Goal: Task Accomplishment & Management: Use online tool/utility

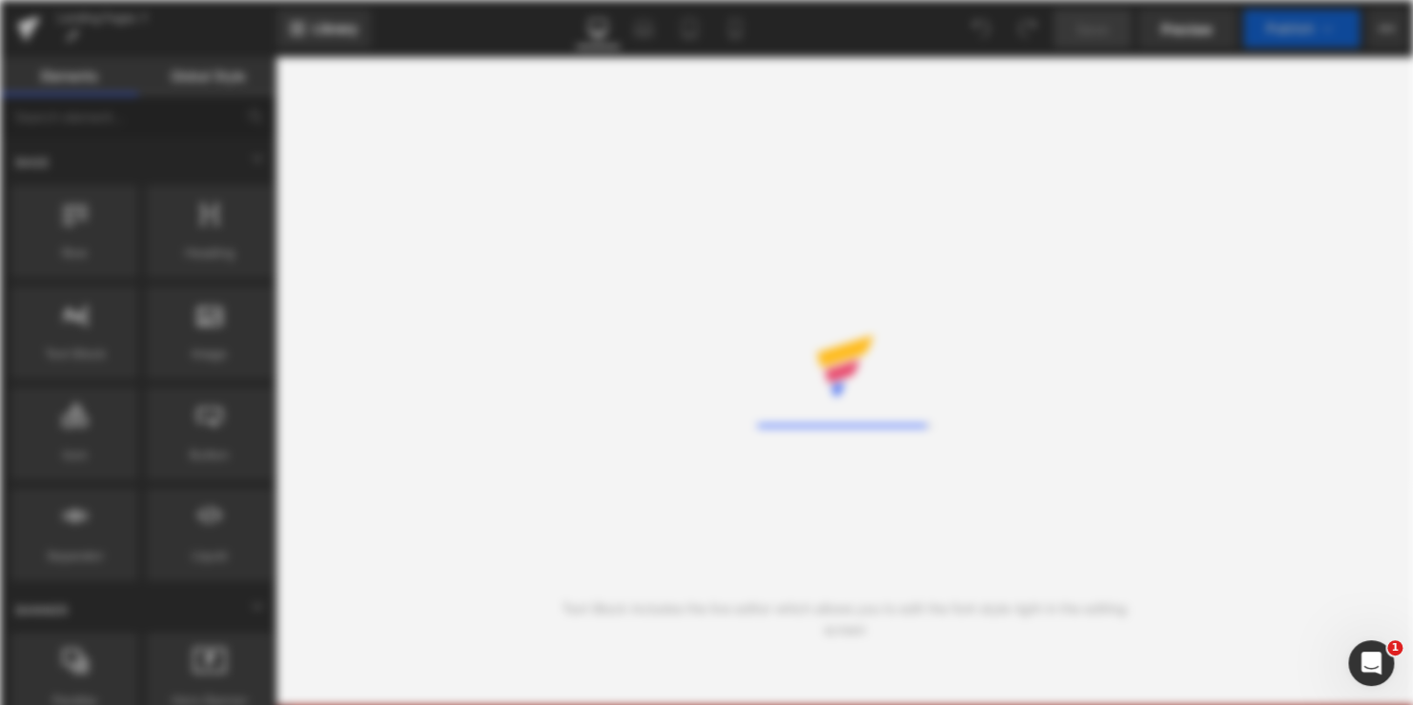
click at [607, 321] on div "Rendering Content" at bounding box center [706, 352] width 1413 height 705
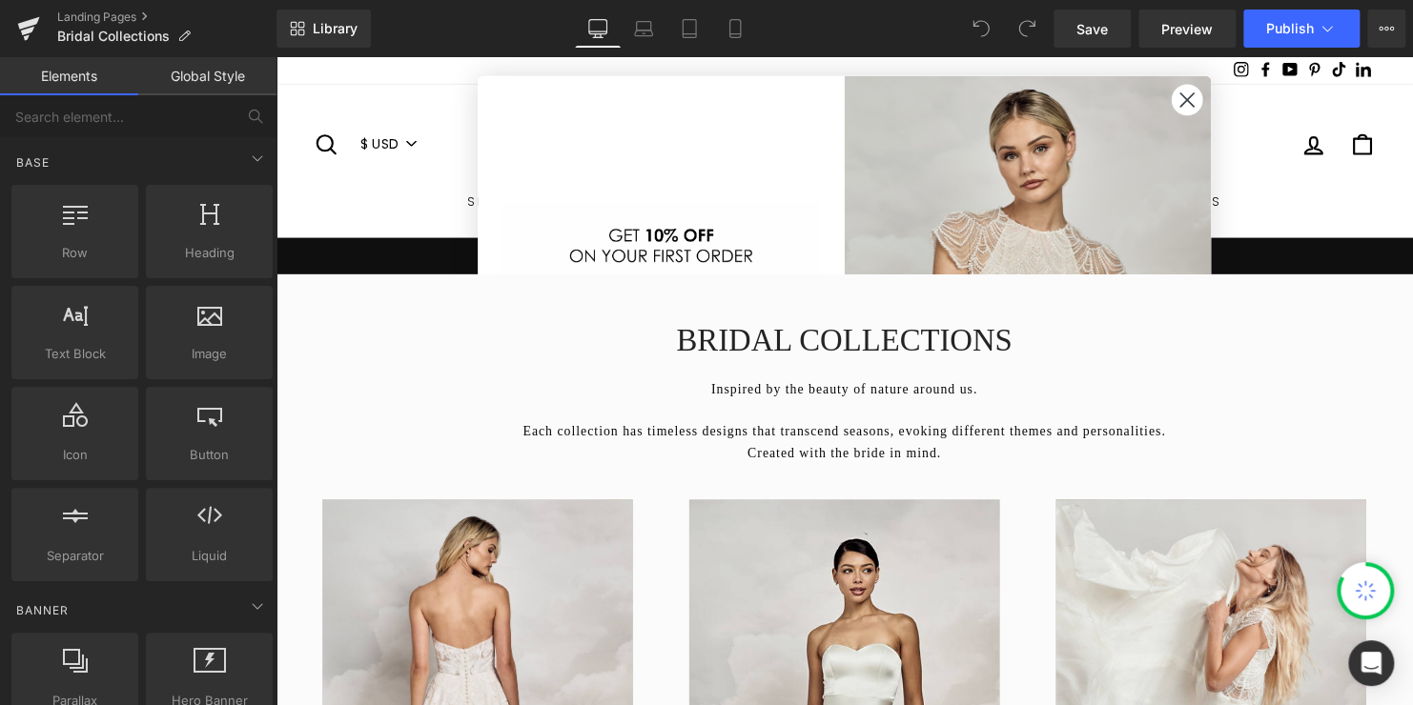
click at [1192, 108] on circle "Close dialog" at bounding box center [1199, 100] width 31 height 31
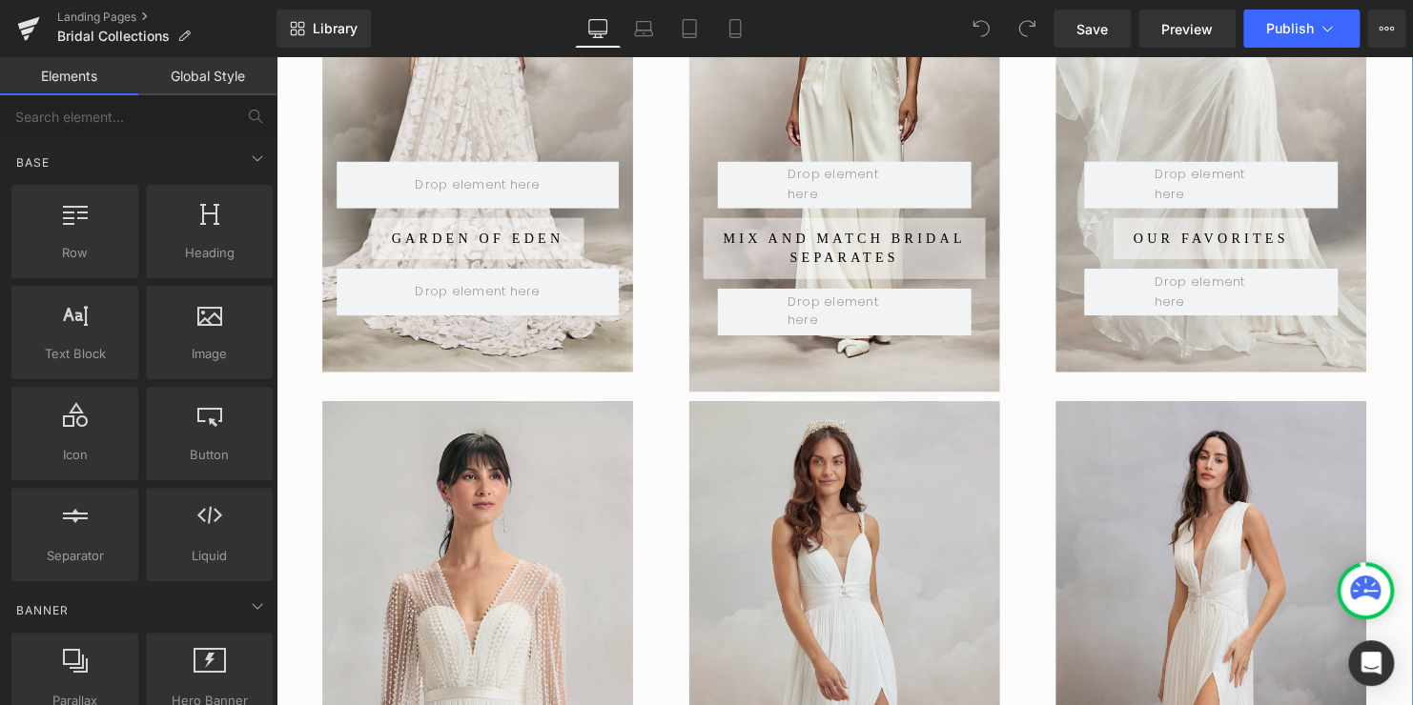
scroll to position [477, 0]
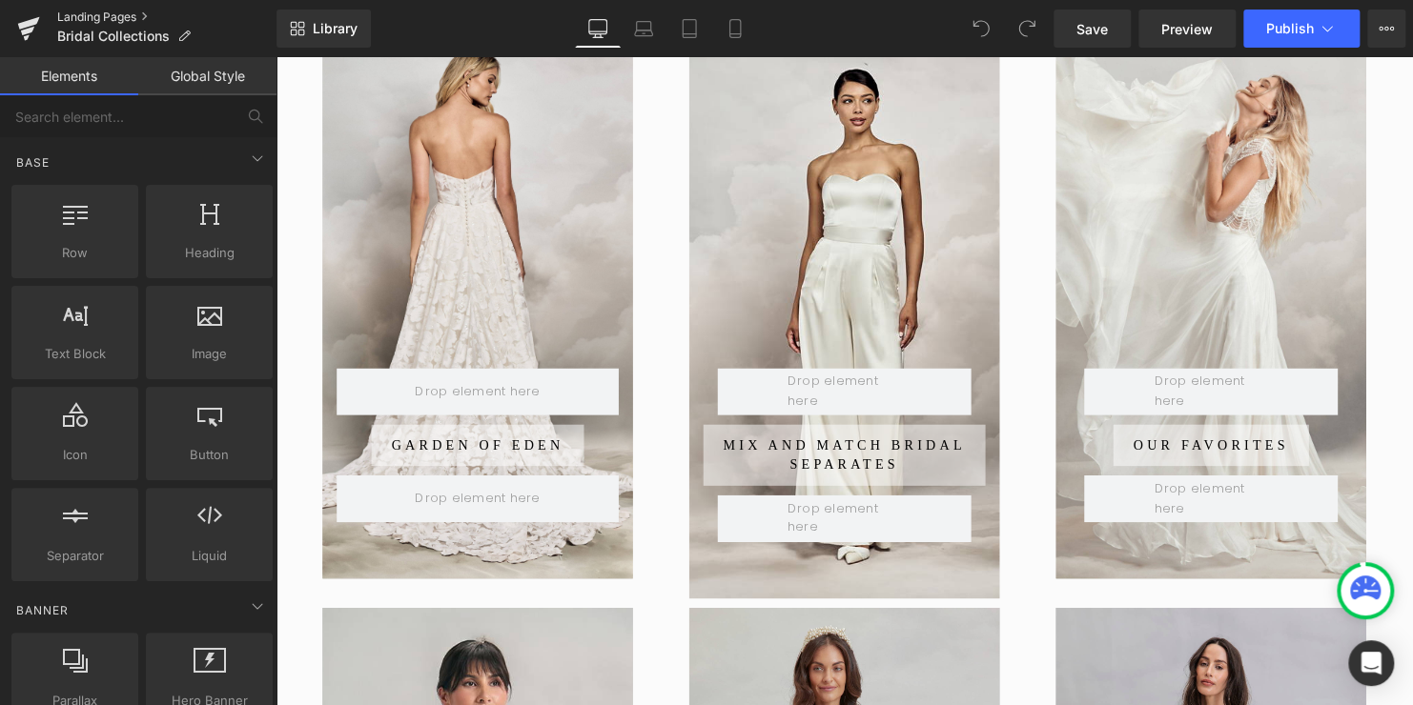
click at [114, 15] on link "Landing Pages" at bounding box center [166, 17] width 219 height 15
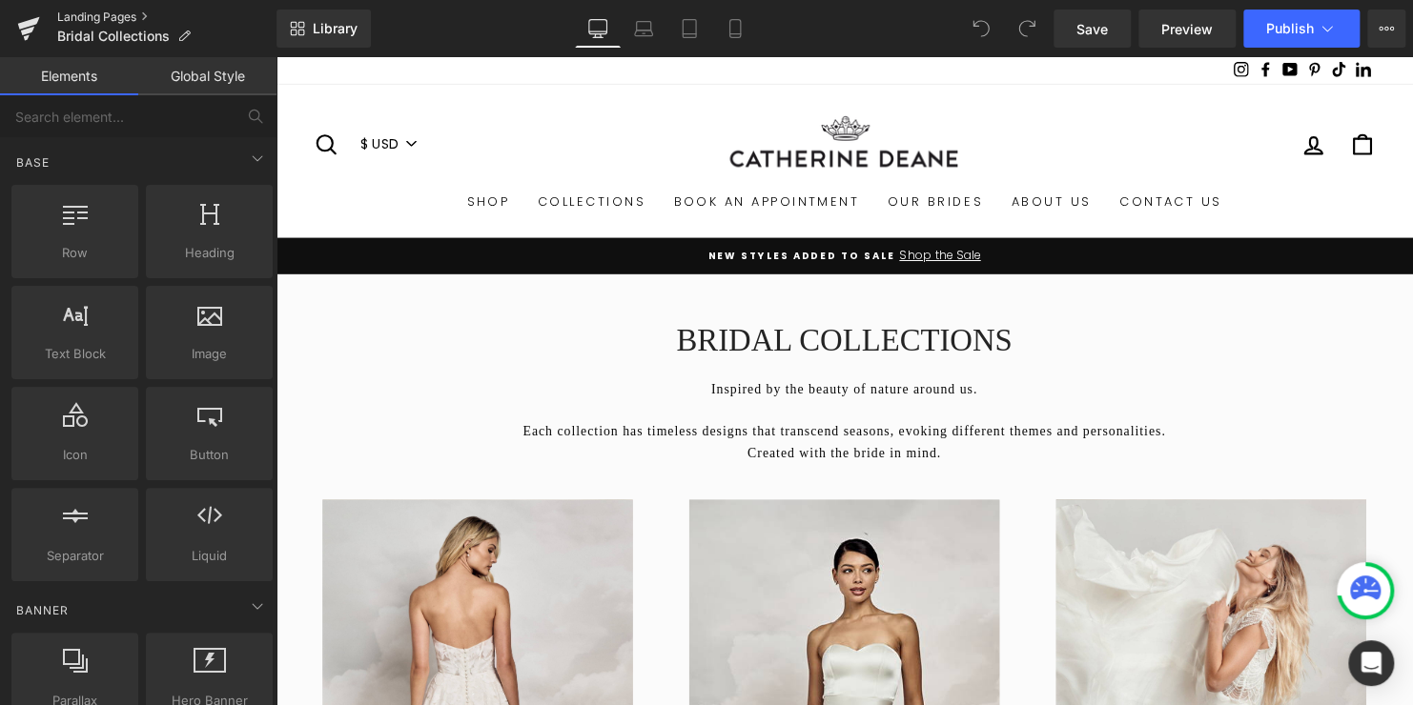
click at [113, 13] on link "Landing Pages" at bounding box center [166, 17] width 219 height 15
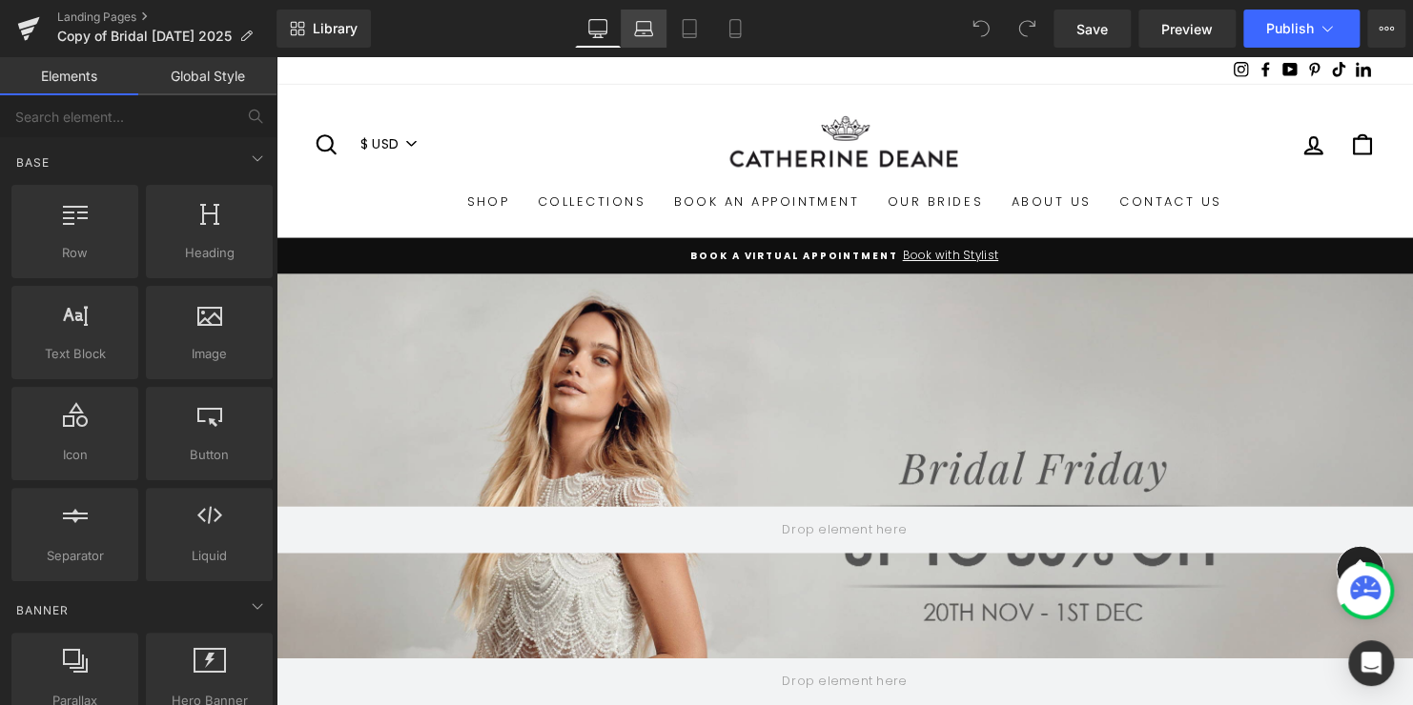
click at [657, 31] on link "Laptop" at bounding box center [644, 29] width 46 height 38
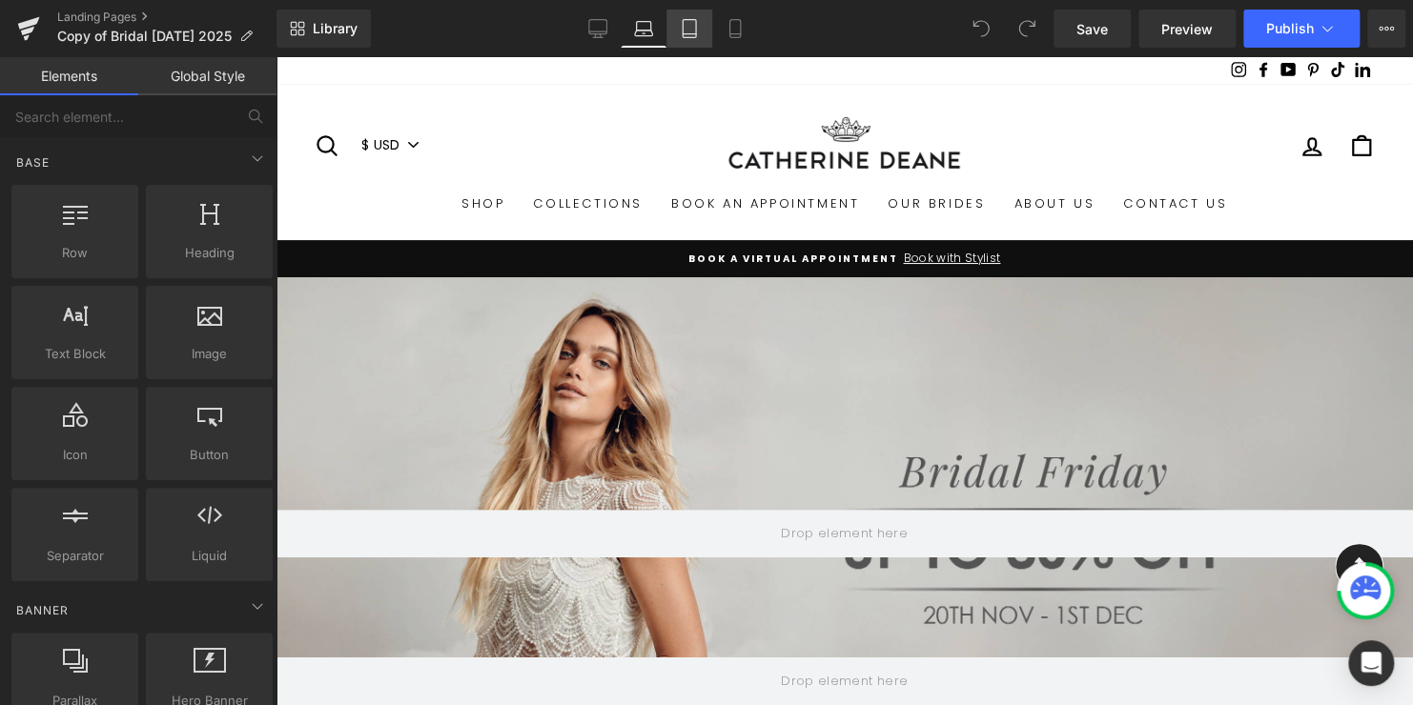
click at [701, 34] on link "Tablet" at bounding box center [689, 29] width 46 height 38
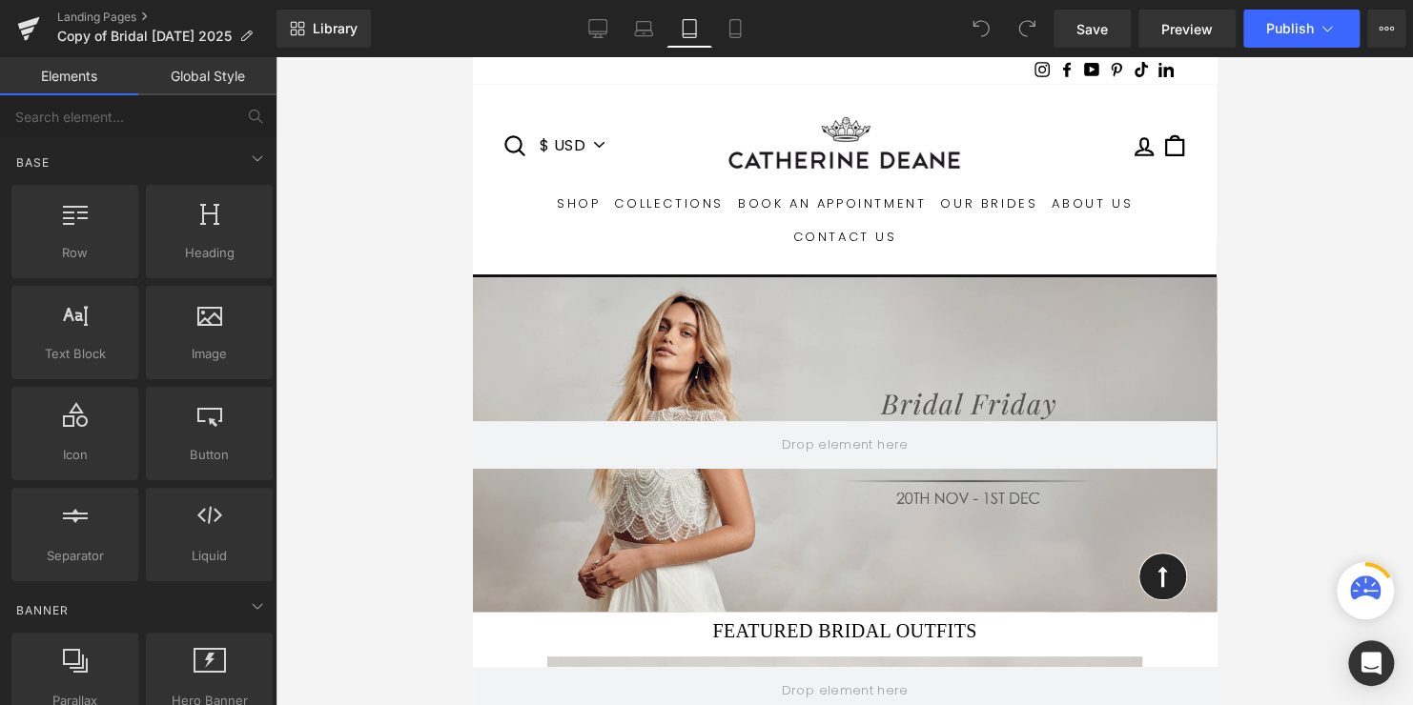
scroll to position [220, 0]
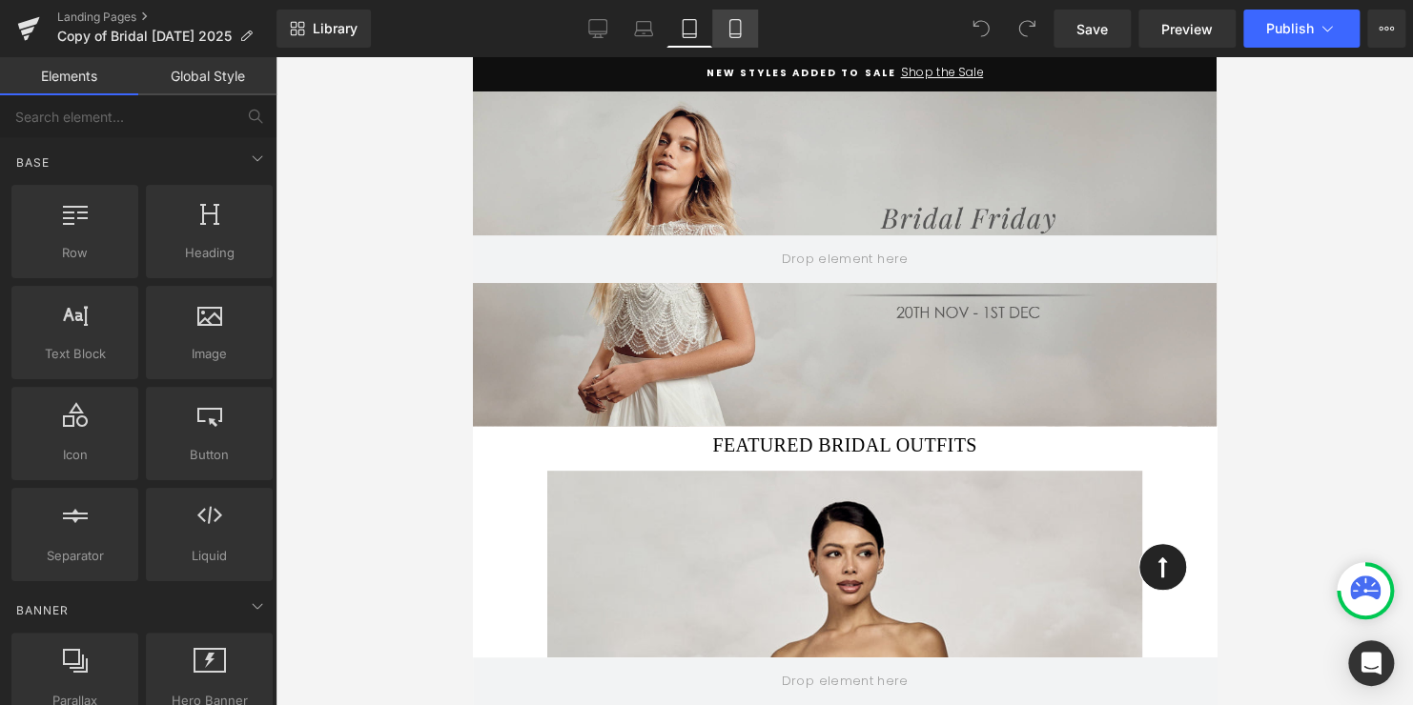
click at [725, 31] on icon at bounding box center [734, 28] width 19 height 19
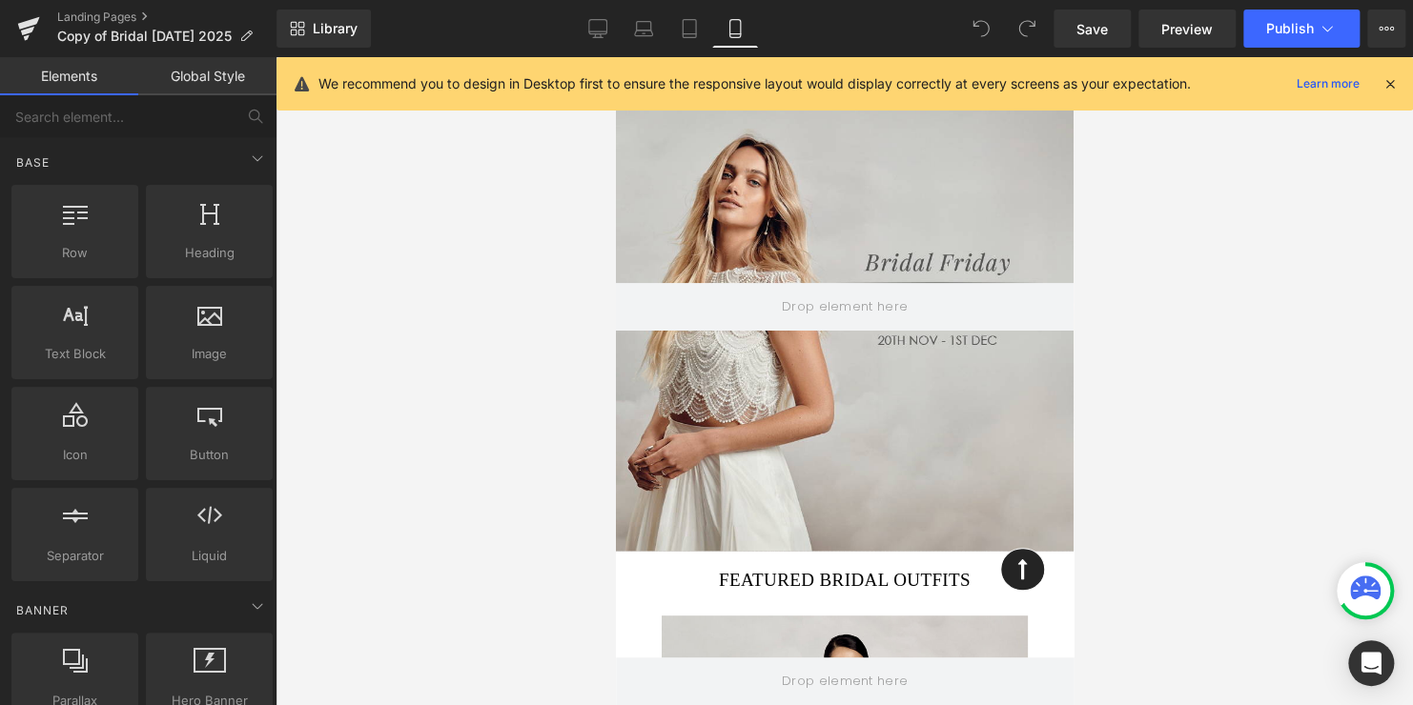
scroll to position [0, 0]
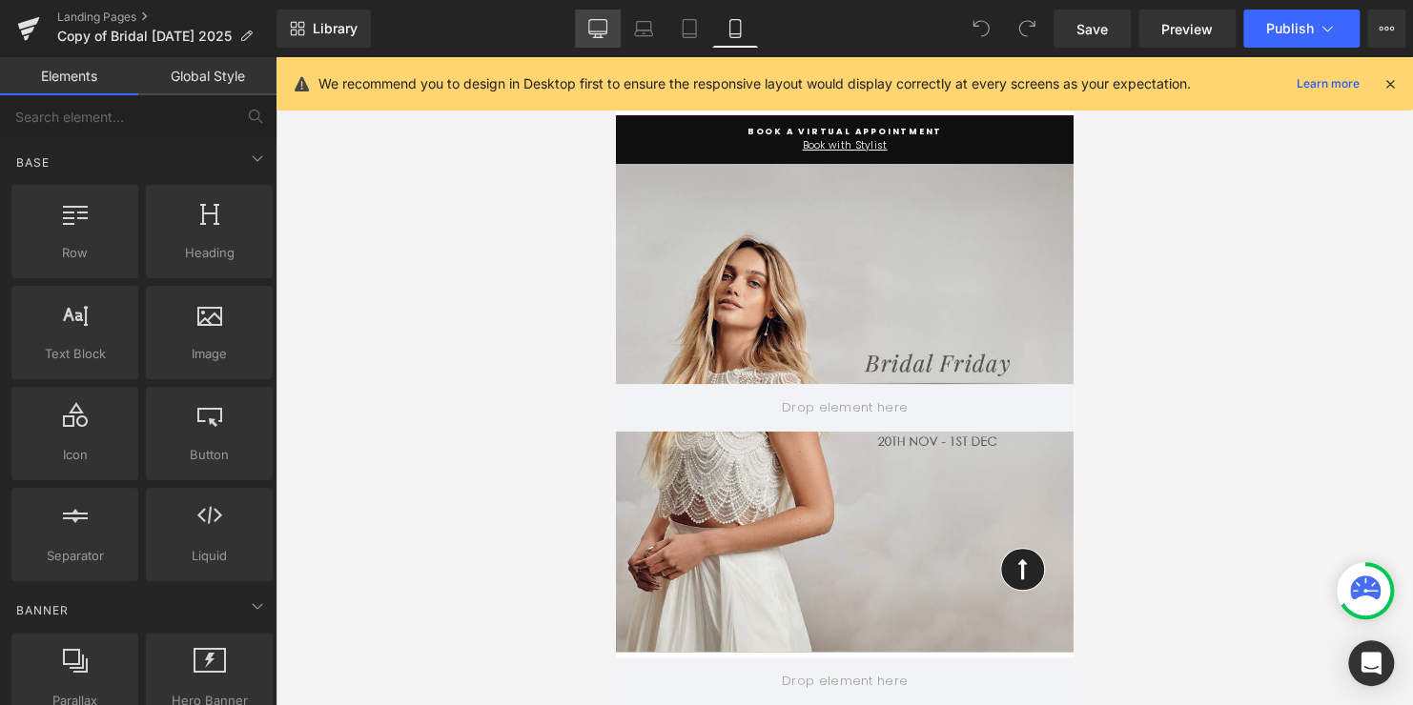
click at [602, 34] on icon at bounding box center [597, 28] width 19 height 19
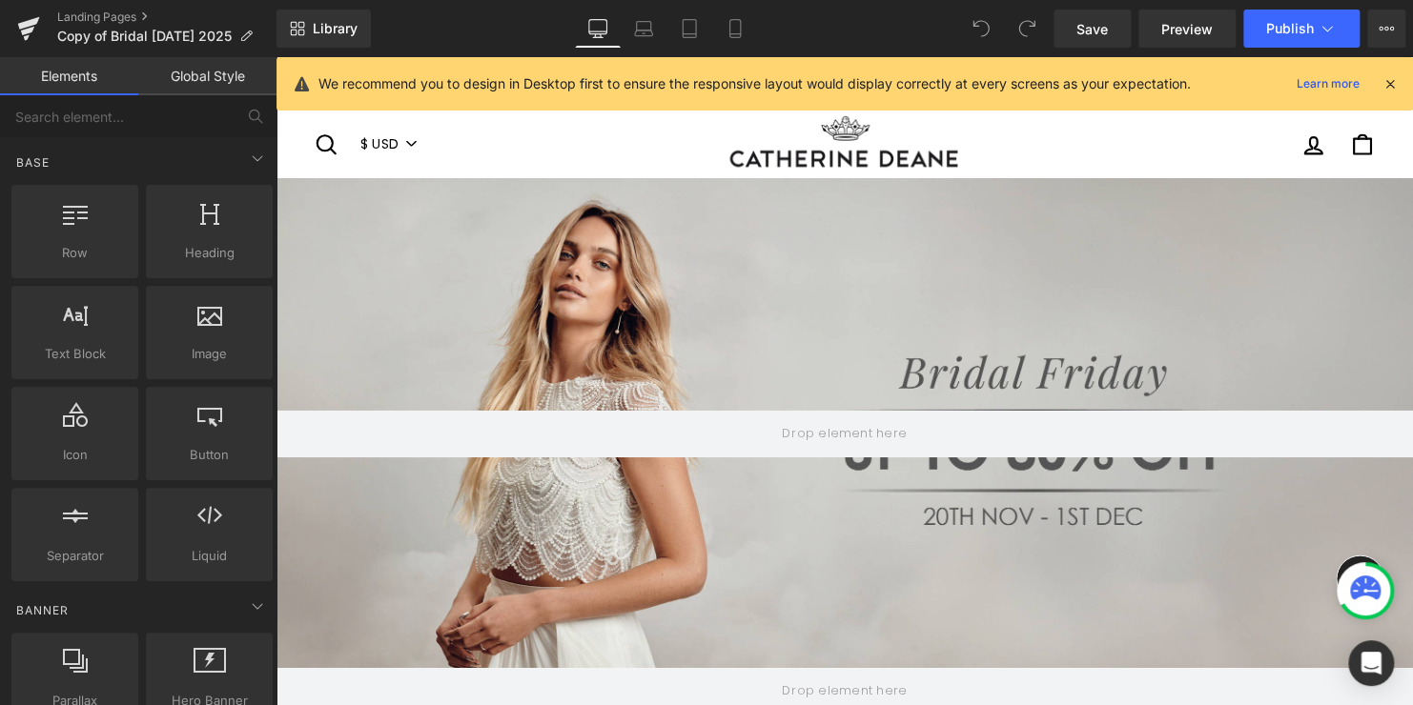
scroll to position [133, 0]
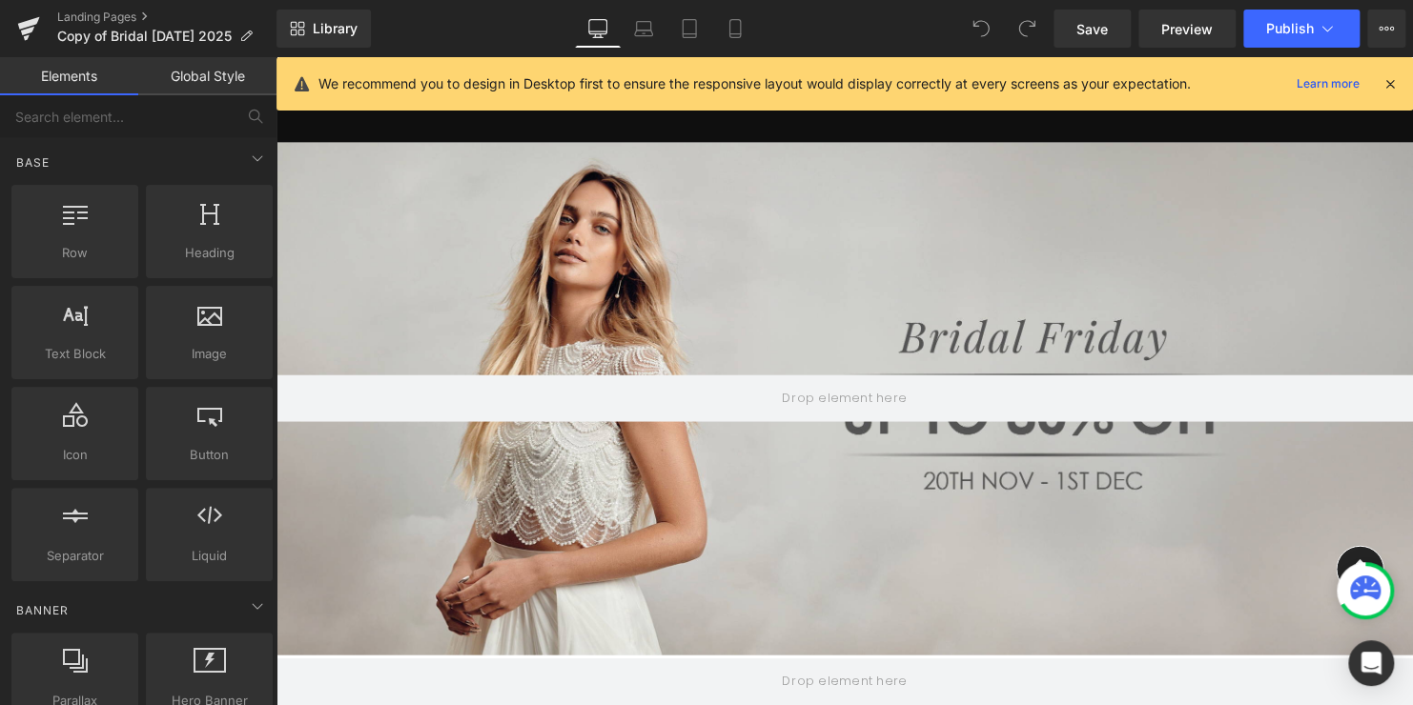
click at [1403, 81] on div "We recommend you to design in Desktop first to ensure the responsive layout wou…" at bounding box center [844, 83] width 1136 height 53
click at [1387, 81] on icon at bounding box center [1389, 83] width 17 height 17
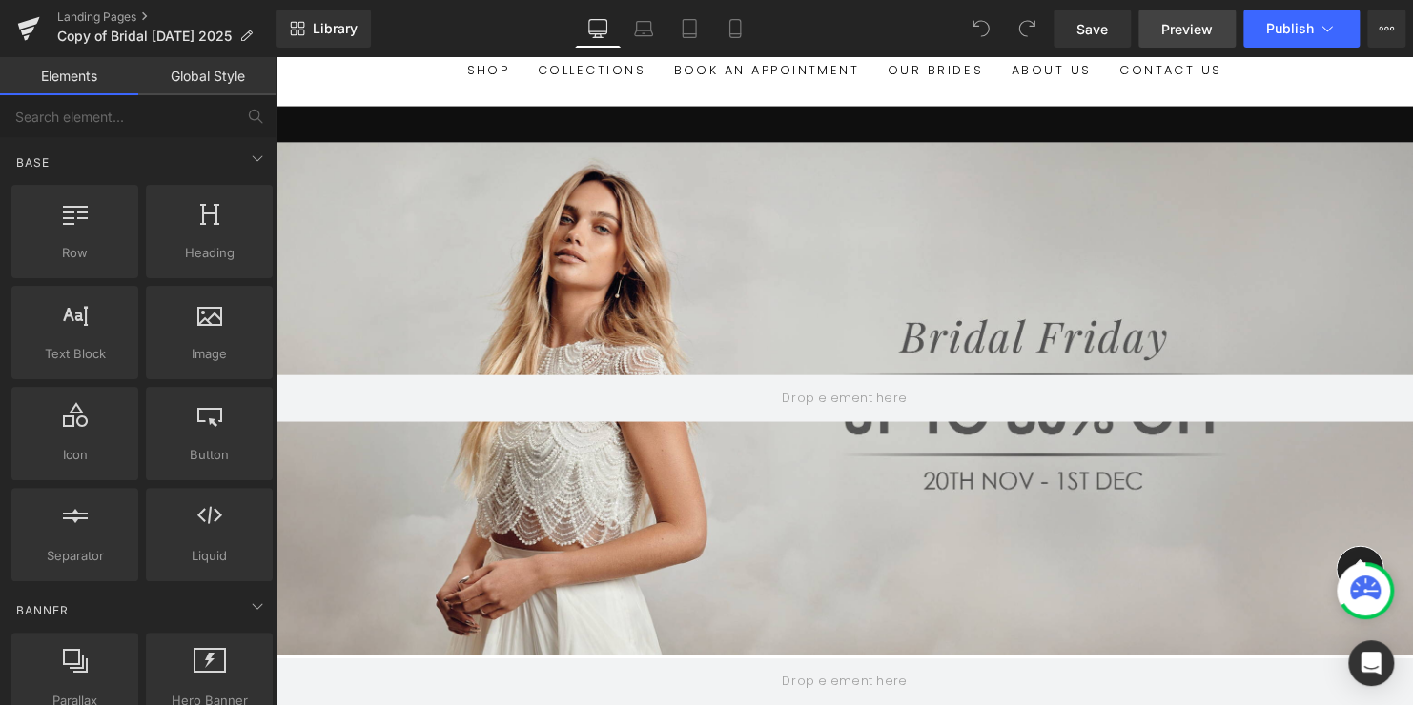
click at [1173, 27] on span "Preview" at bounding box center [1186, 29] width 51 height 20
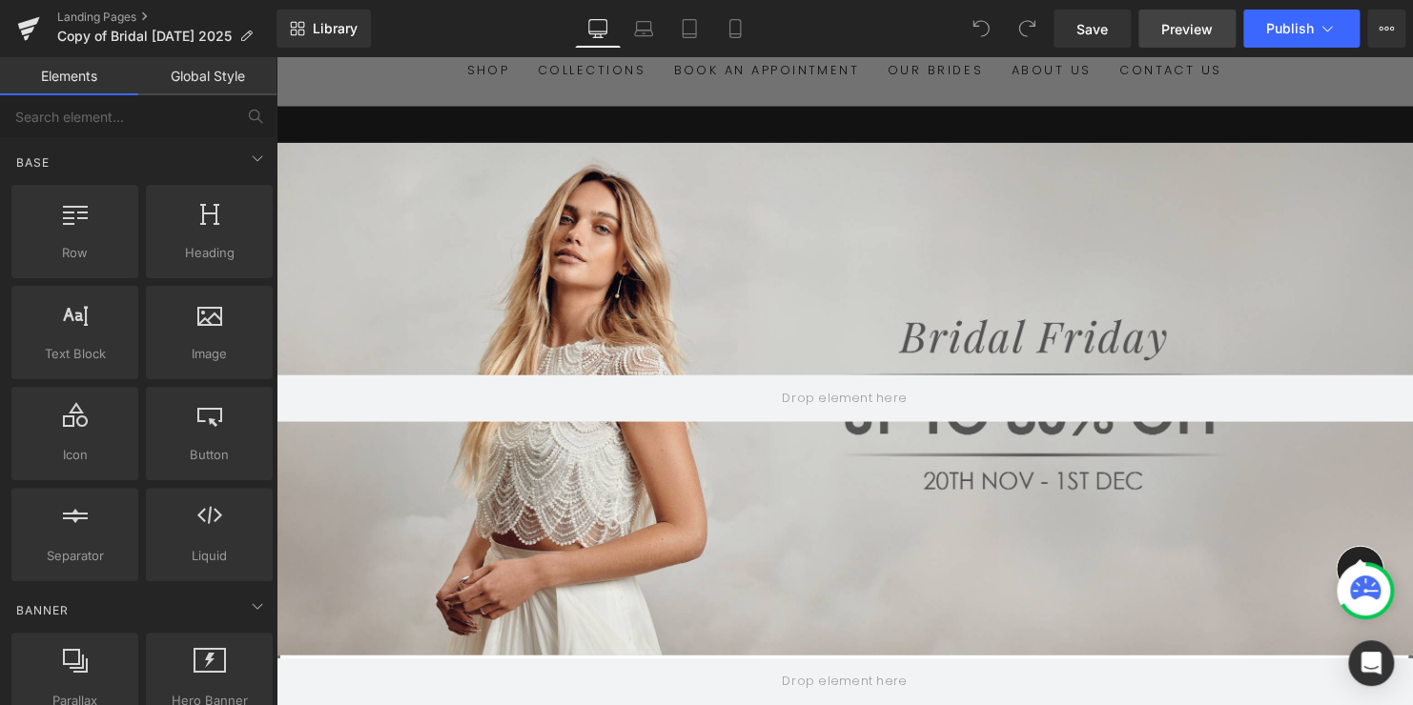
click at [1171, 39] on link "Preview" at bounding box center [1186, 29] width 97 height 38
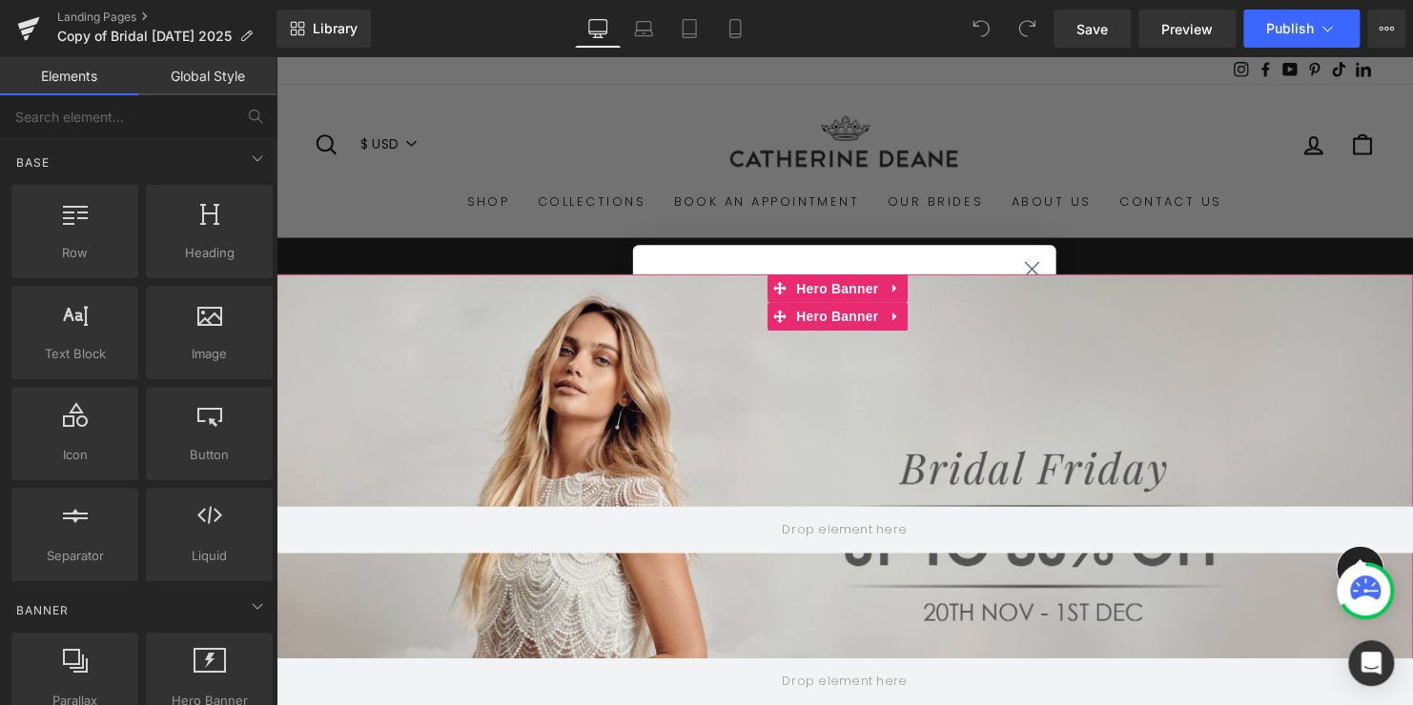
scroll to position [0, 0]
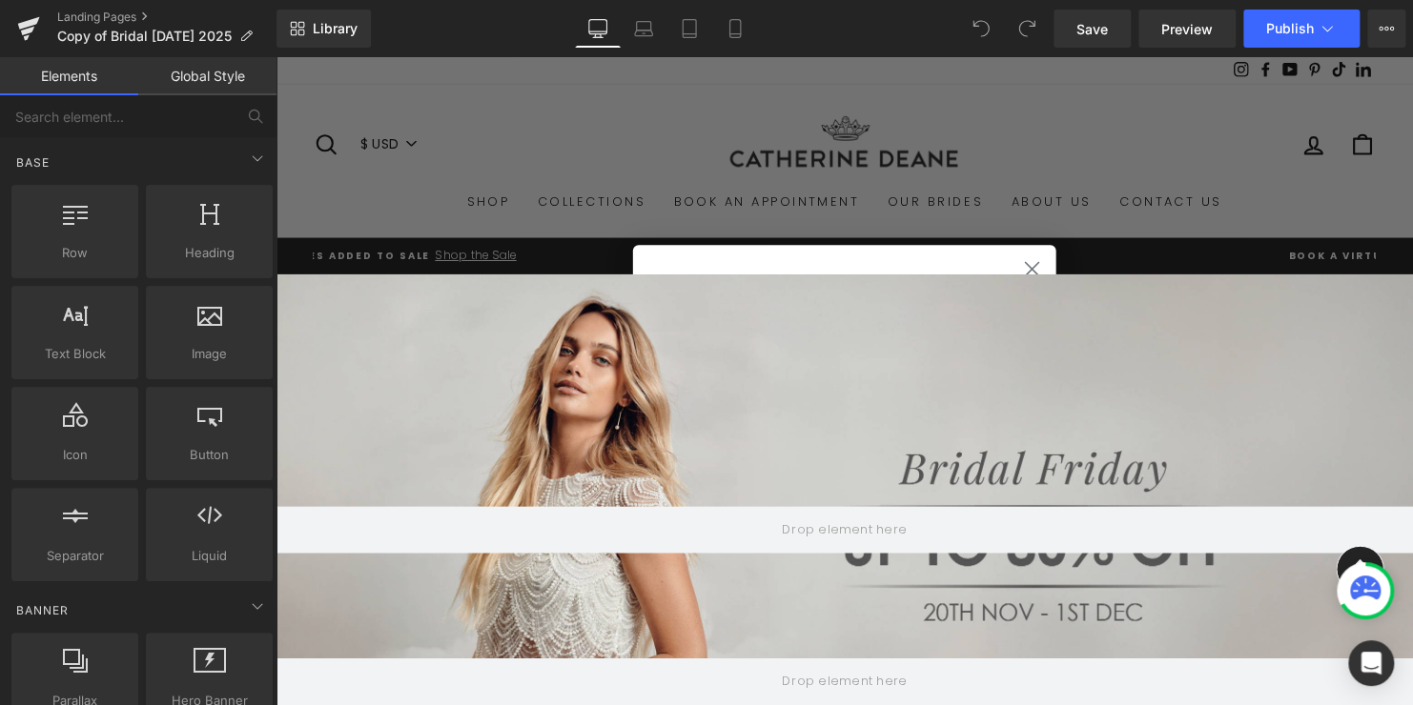
click at [1031, 266] on circle "Close dialog" at bounding box center [1042, 271] width 31 height 31
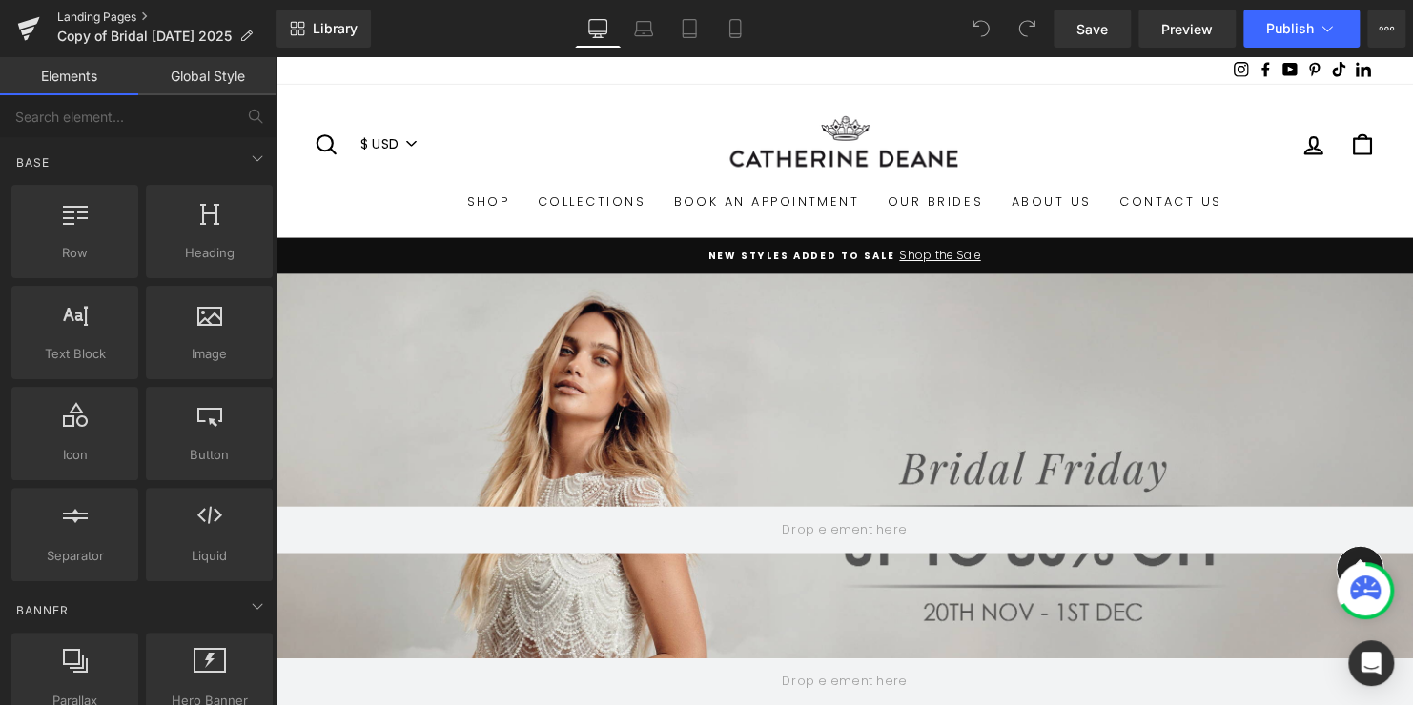
click at [86, 20] on link "Landing Pages" at bounding box center [166, 17] width 219 height 15
click at [736, 34] on icon at bounding box center [734, 28] width 19 height 19
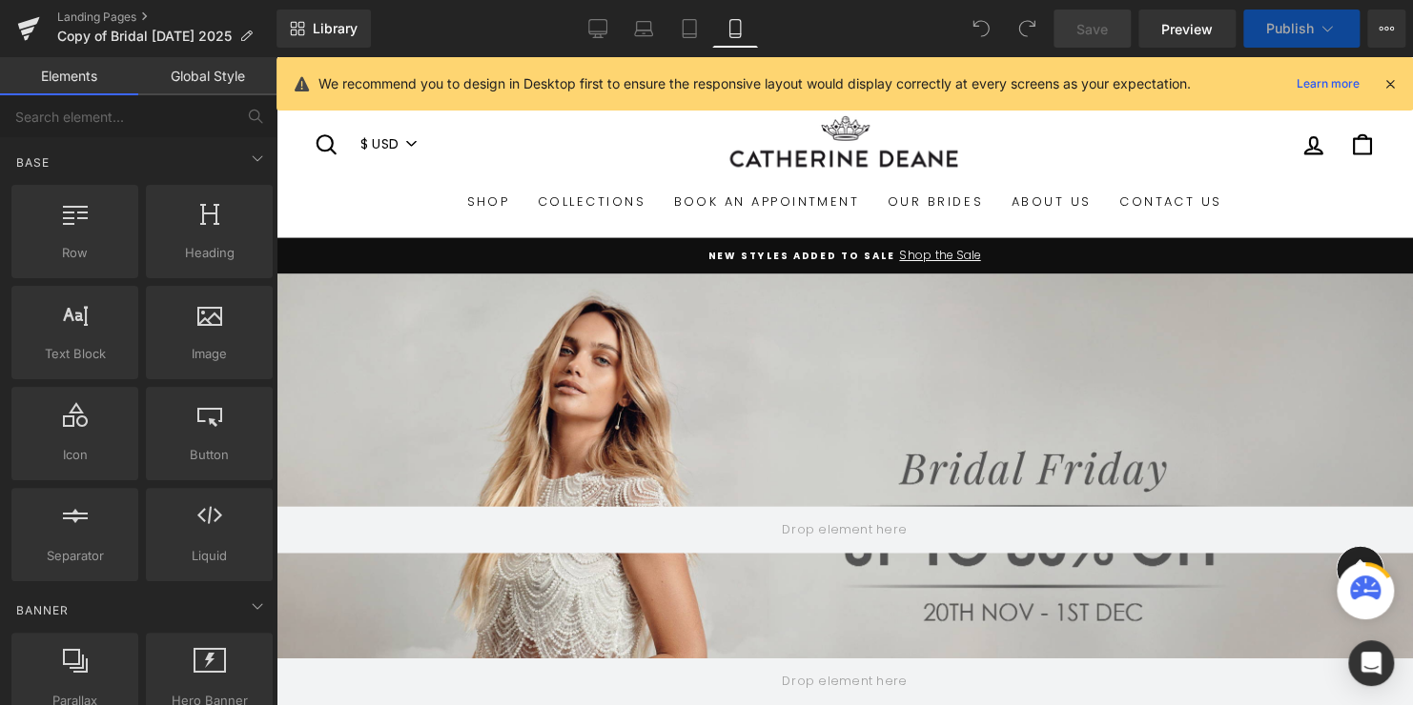
scroll to position [244, 0]
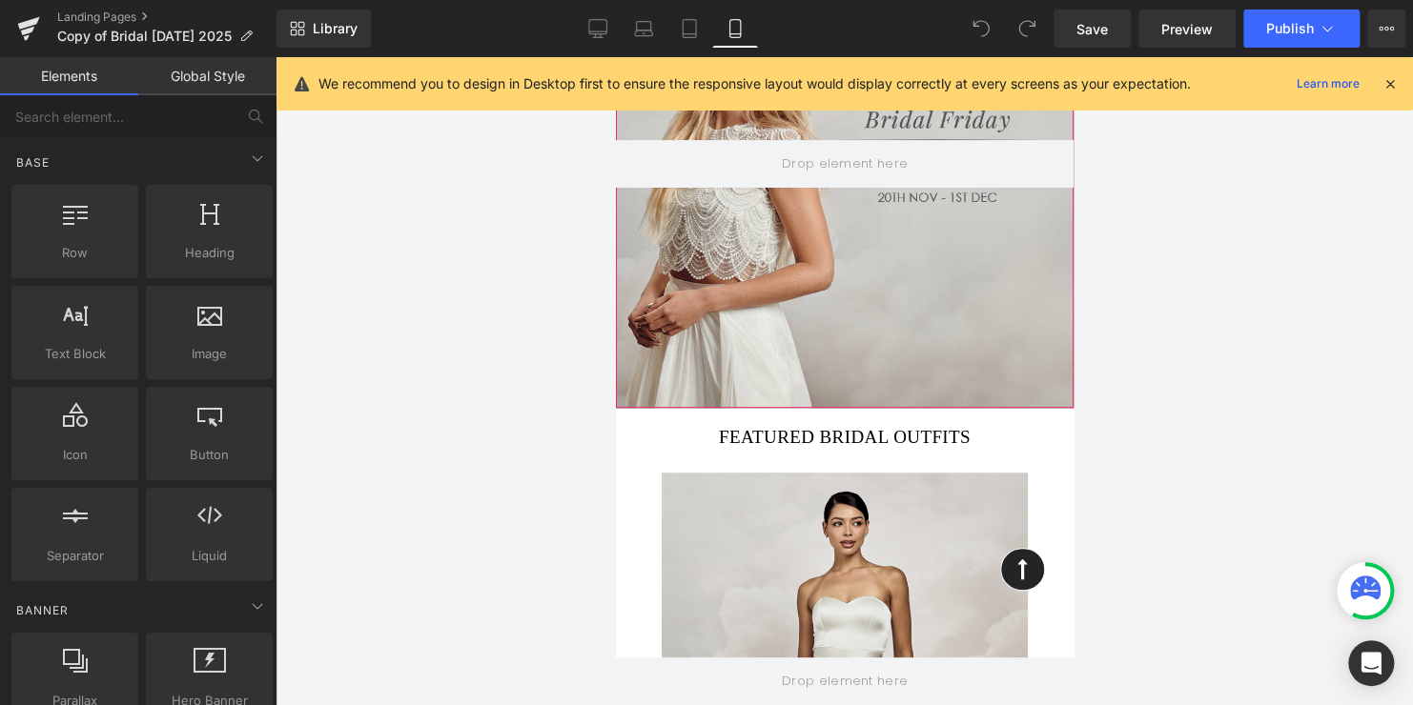
click at [808, 248] on div at bounding box center [844, 164] width 458 height 488
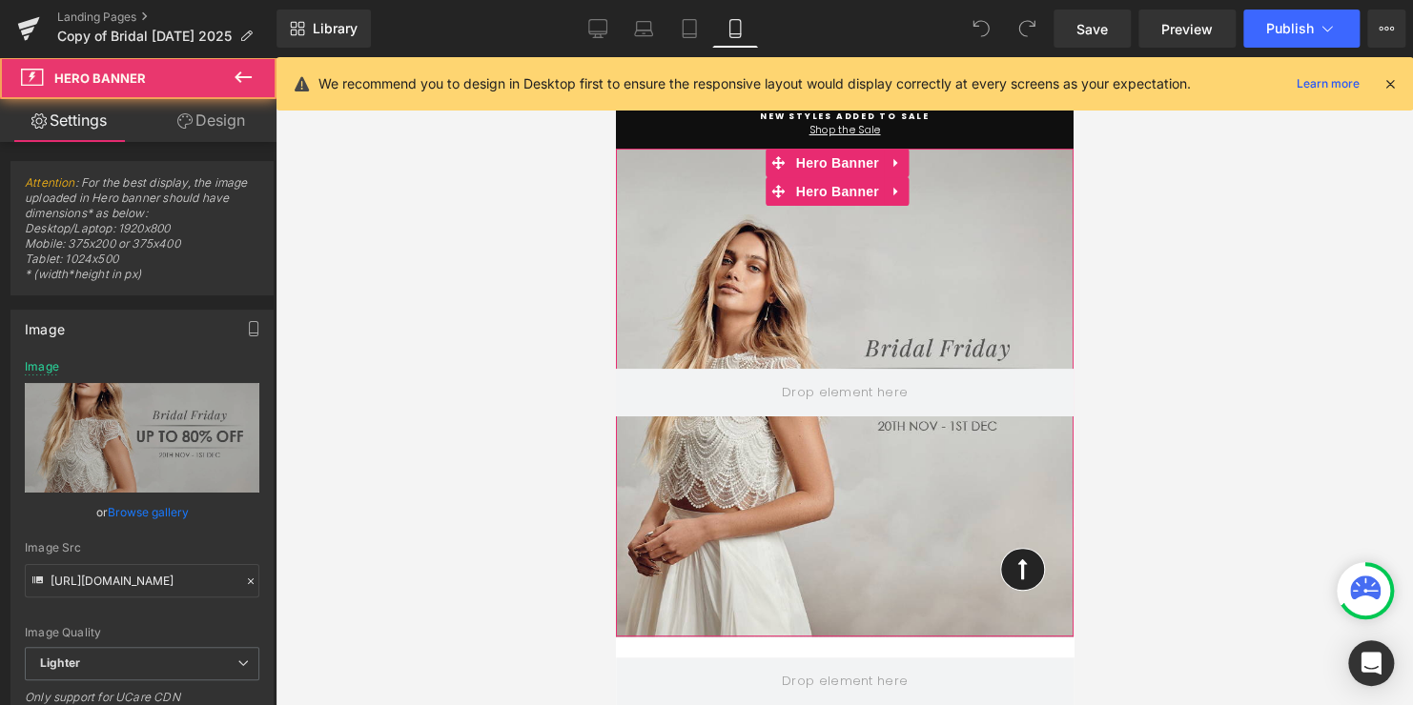
scroll to position [0, 0]
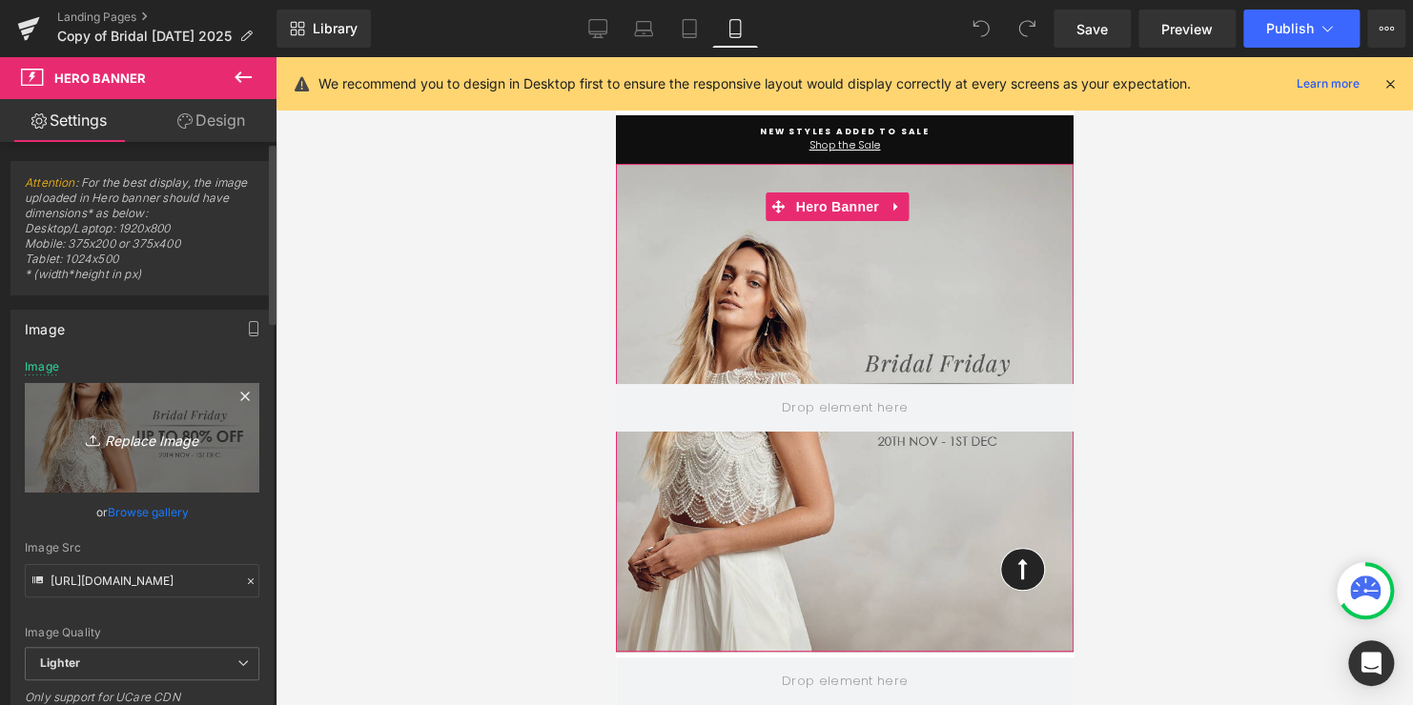
click at [166, 439] on icon "Replace Image" at bounding box center [142, 438] width 153 height 24
type input "C:\fakepath\BD_Lookandfeel3.jpg"
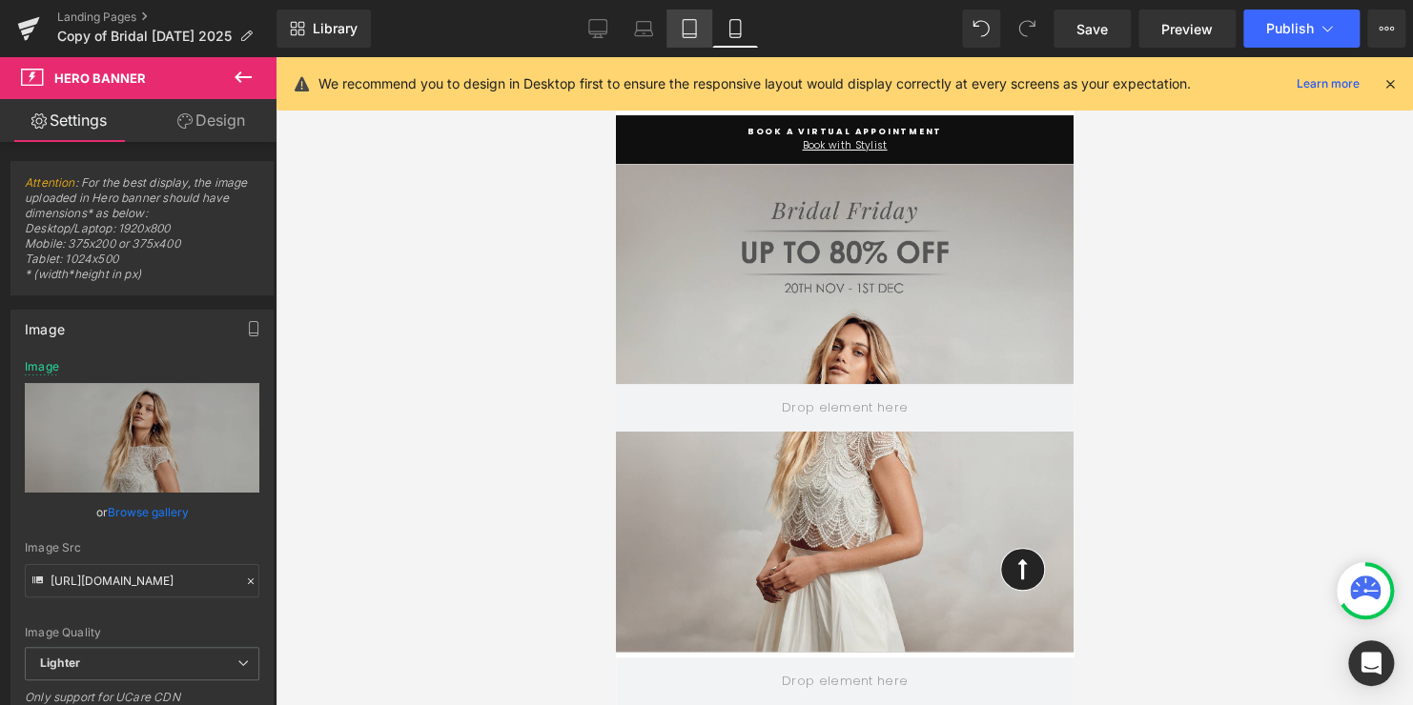
click at [686, 34] on icon at bounding box center [689, 34] width 13 height 0
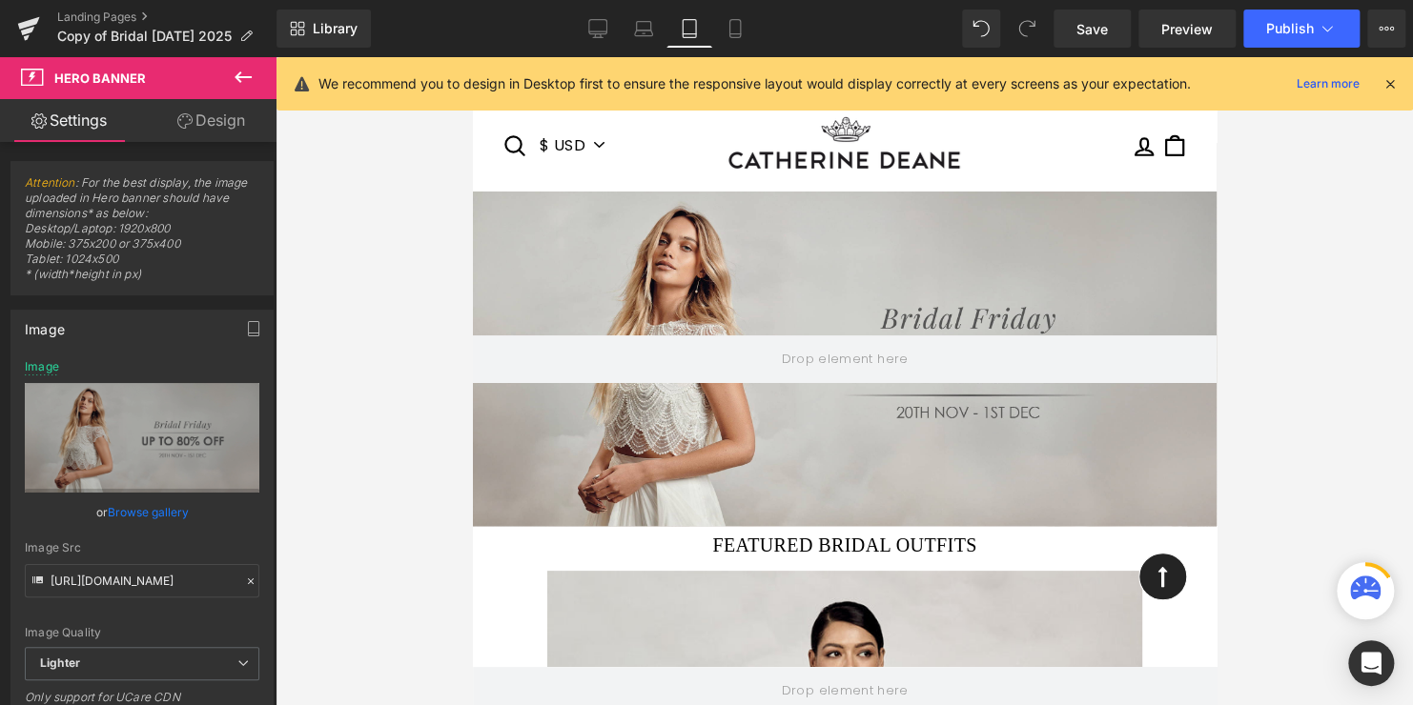
scroll to position [27, 0]
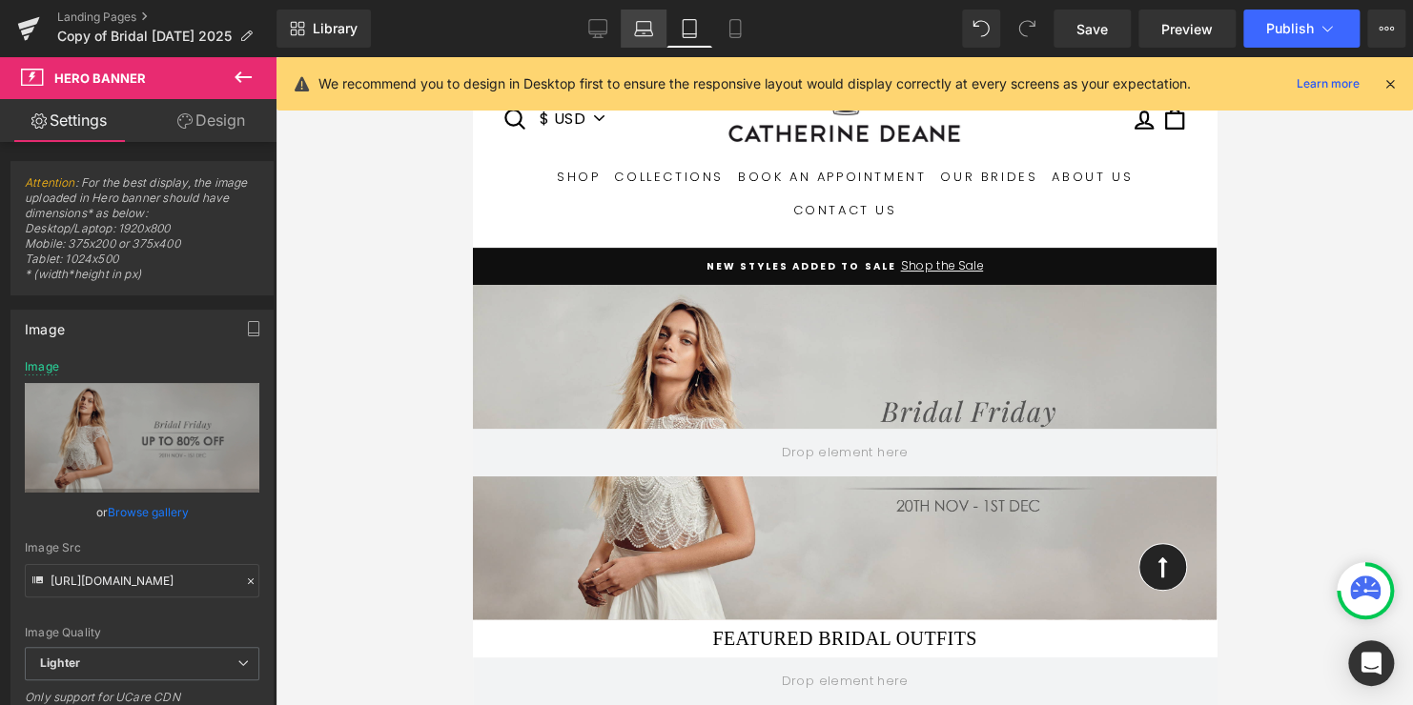
click at [644, 34] on icon at bounding box center [643, 28] width 19 height 19
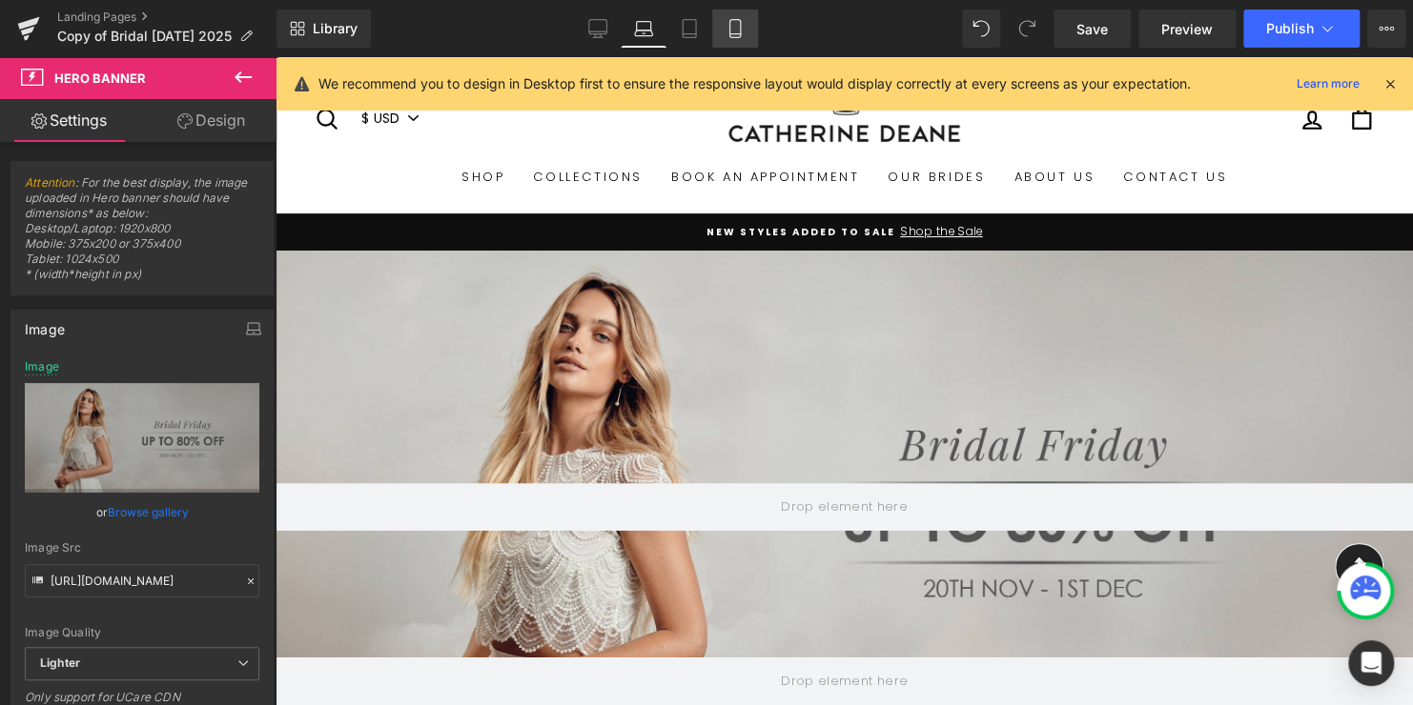
click at [741, 34] on icon at bounding box center [734, 28] width 19 height 19
type input "https://ucarecdn.com/a0f47b7d-bc76-44ce-a0f7-35135f233ea9/-/format/auto/-/previ…"
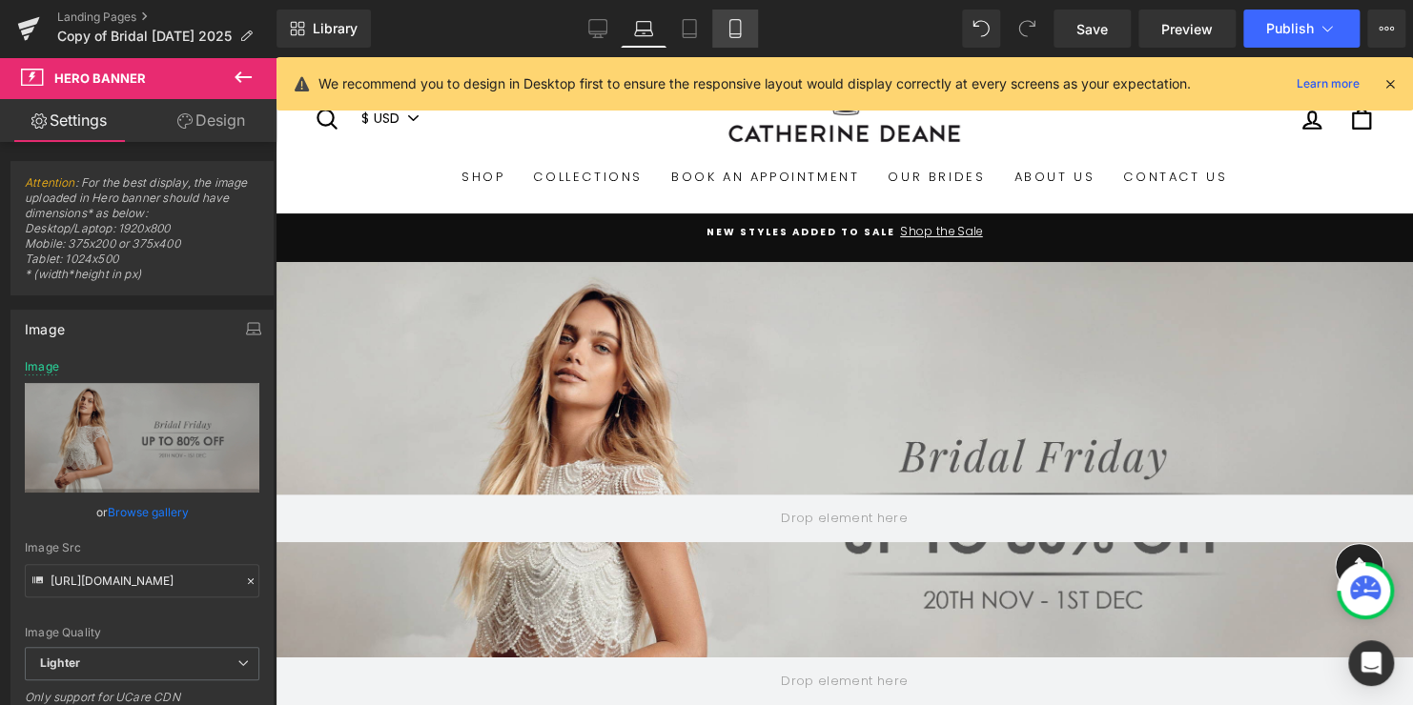
scroll to position [0, 0]
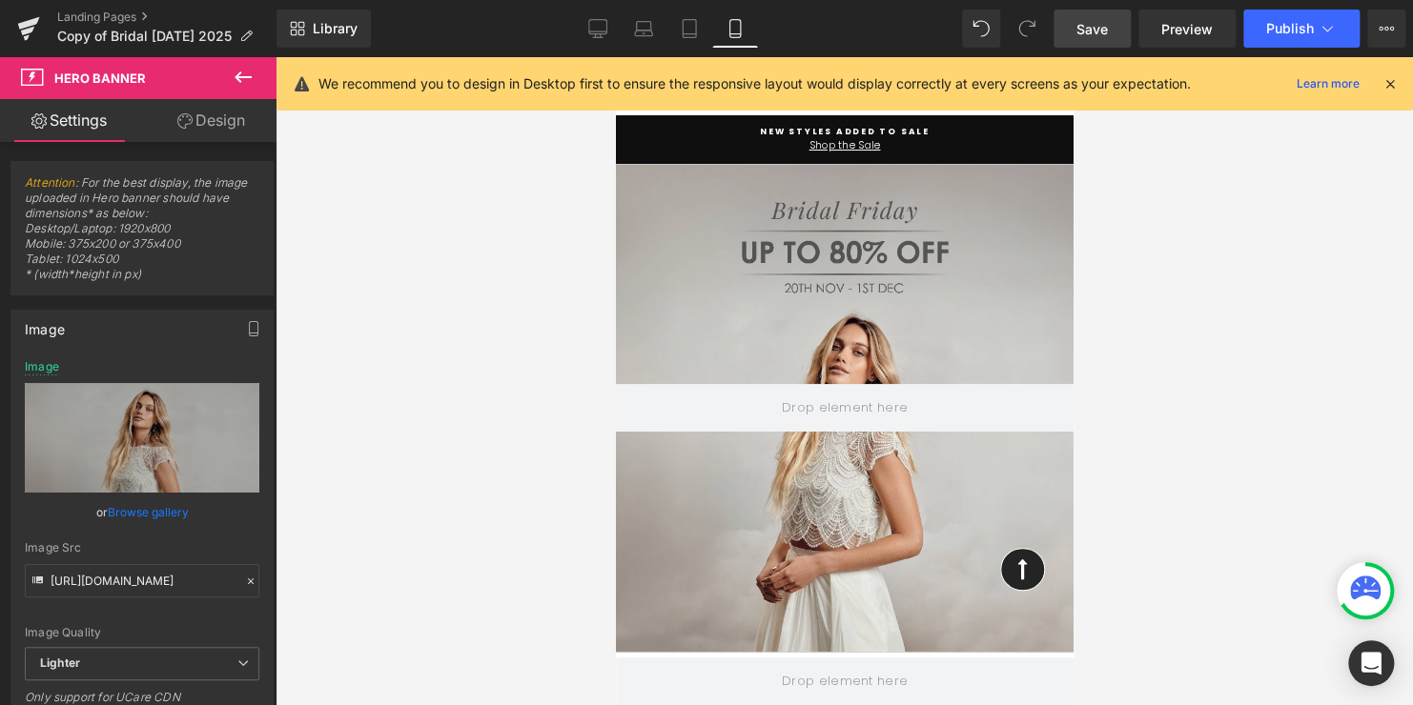
click at [1096, 33] on span "Save" at bounding box center [1091, 29] width 31 height 20
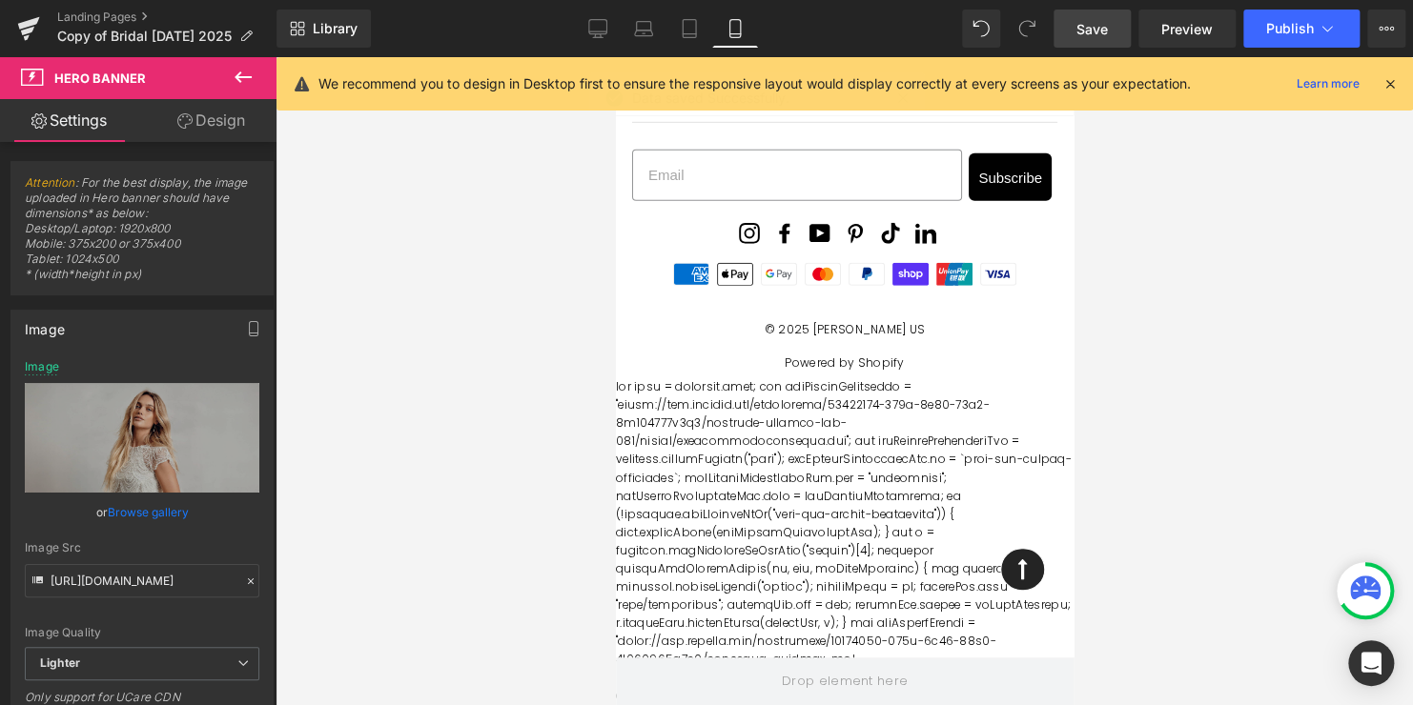
scroll to position [2871, 0]
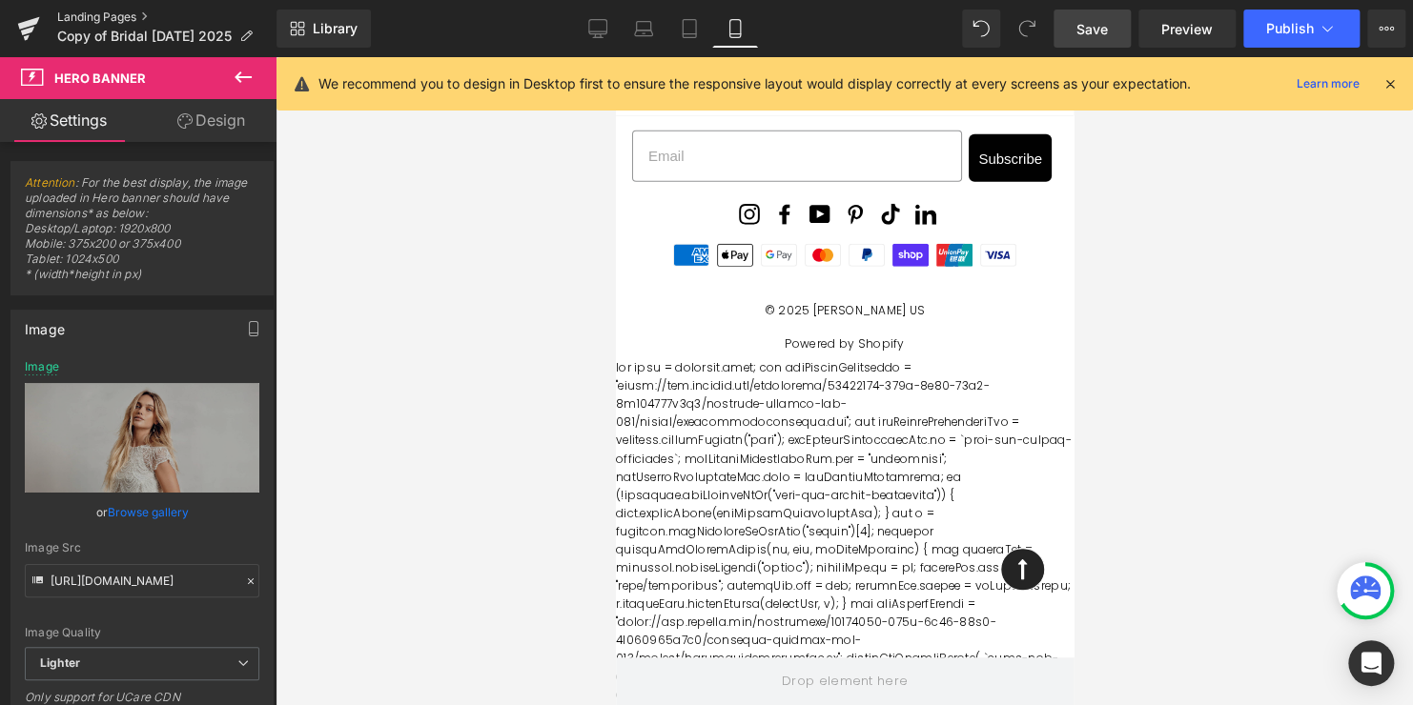
click at [117, 19] on link "Landing Pages" at bounding box center [166, 17] width 219 height 15
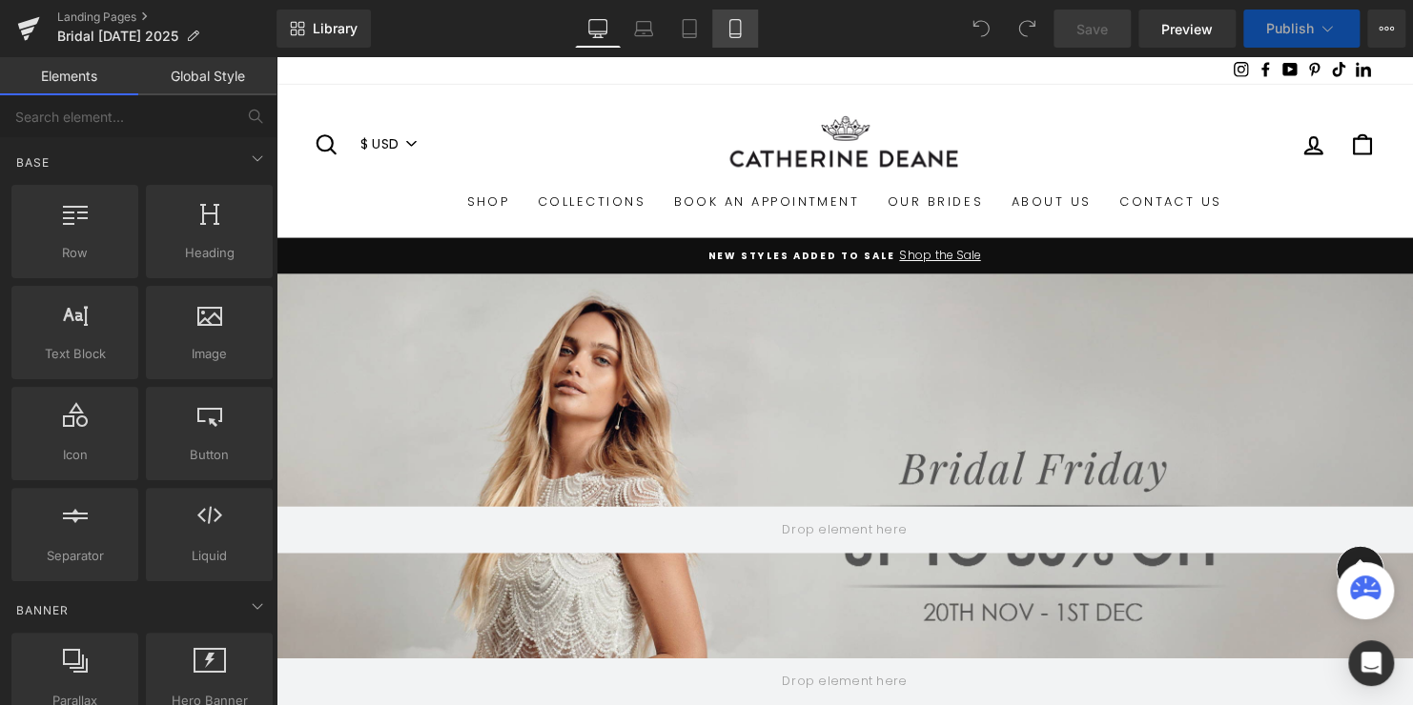
click at [734, 30] on icon at bounding box center [734, 28] width 19 height 19
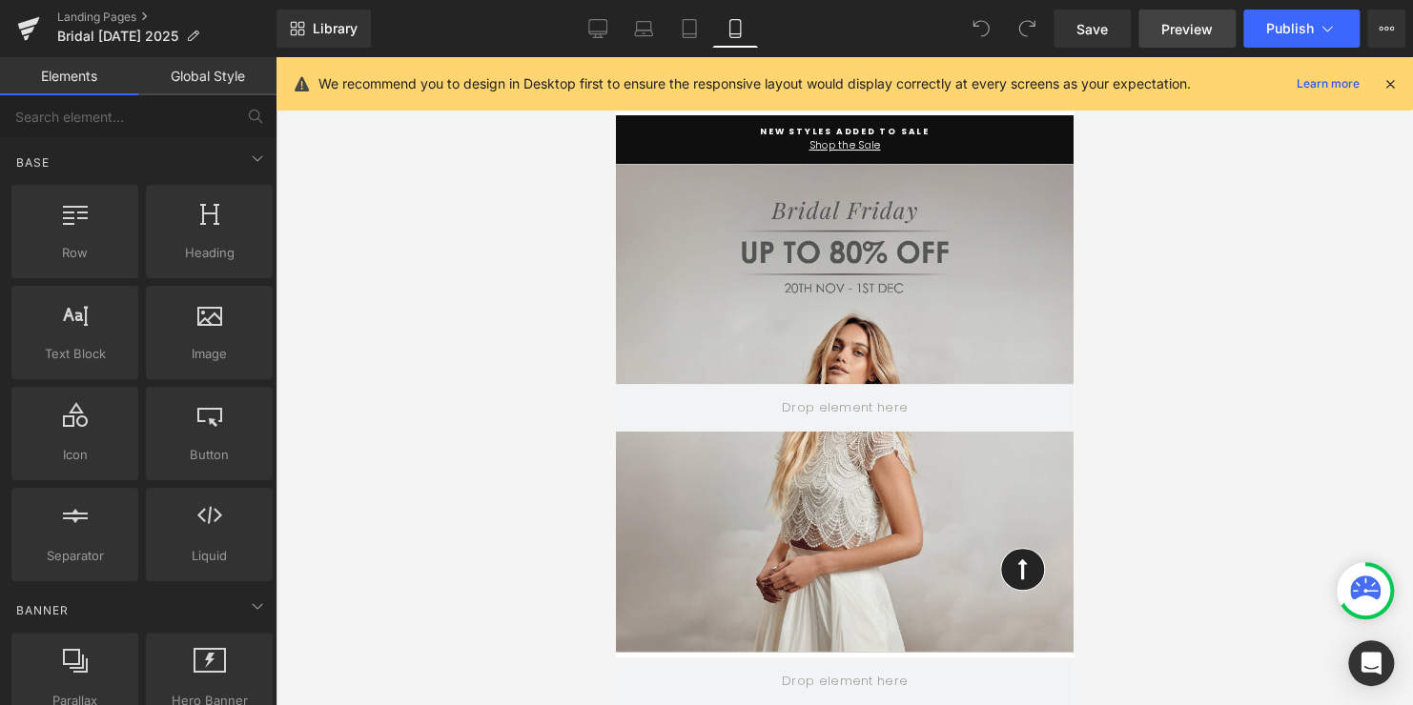
click at [1193, 30] on span "Preview" at bounding box center [1186, 29] width 51 height 20
click at [610, 30] on link "Desktop" at bounding box center [598, 29] width 46 height 38
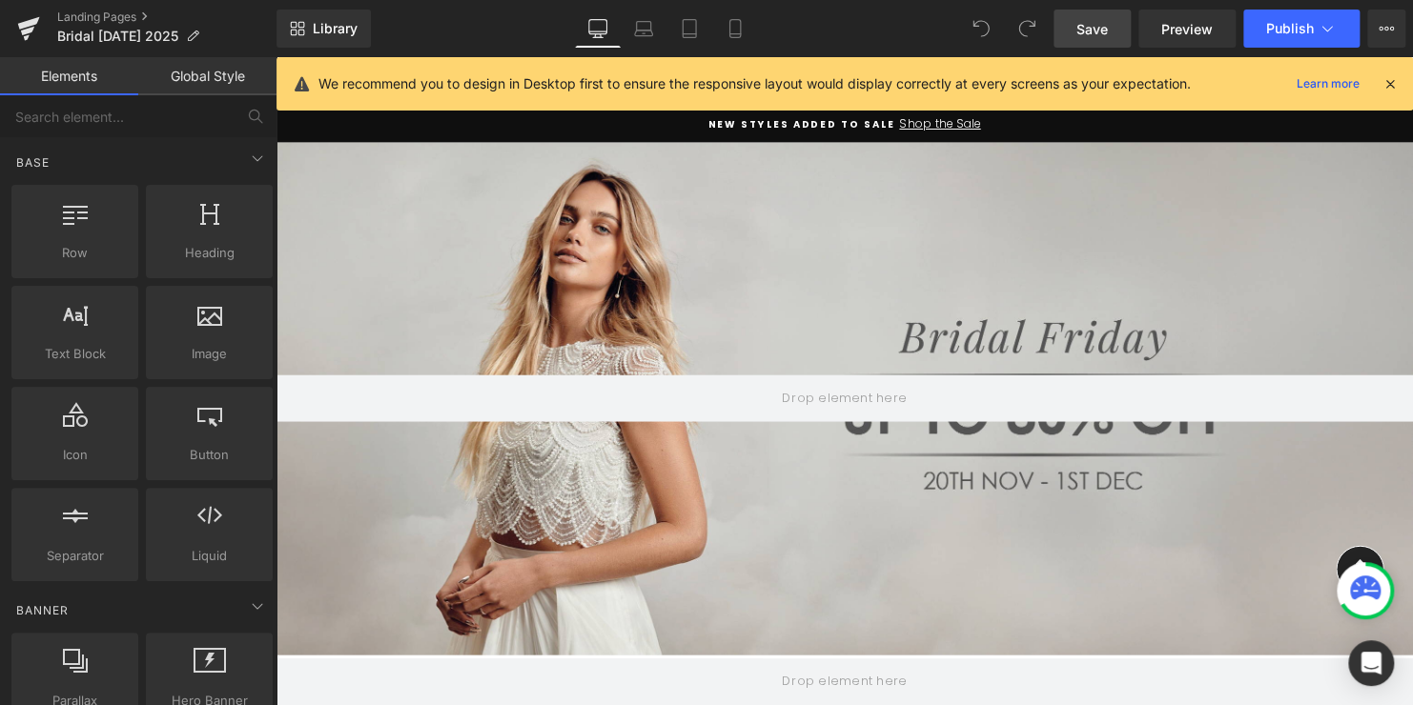
click at [1098, 27] on span "Save" at bounding box center [1091, 29] width 31 height 20
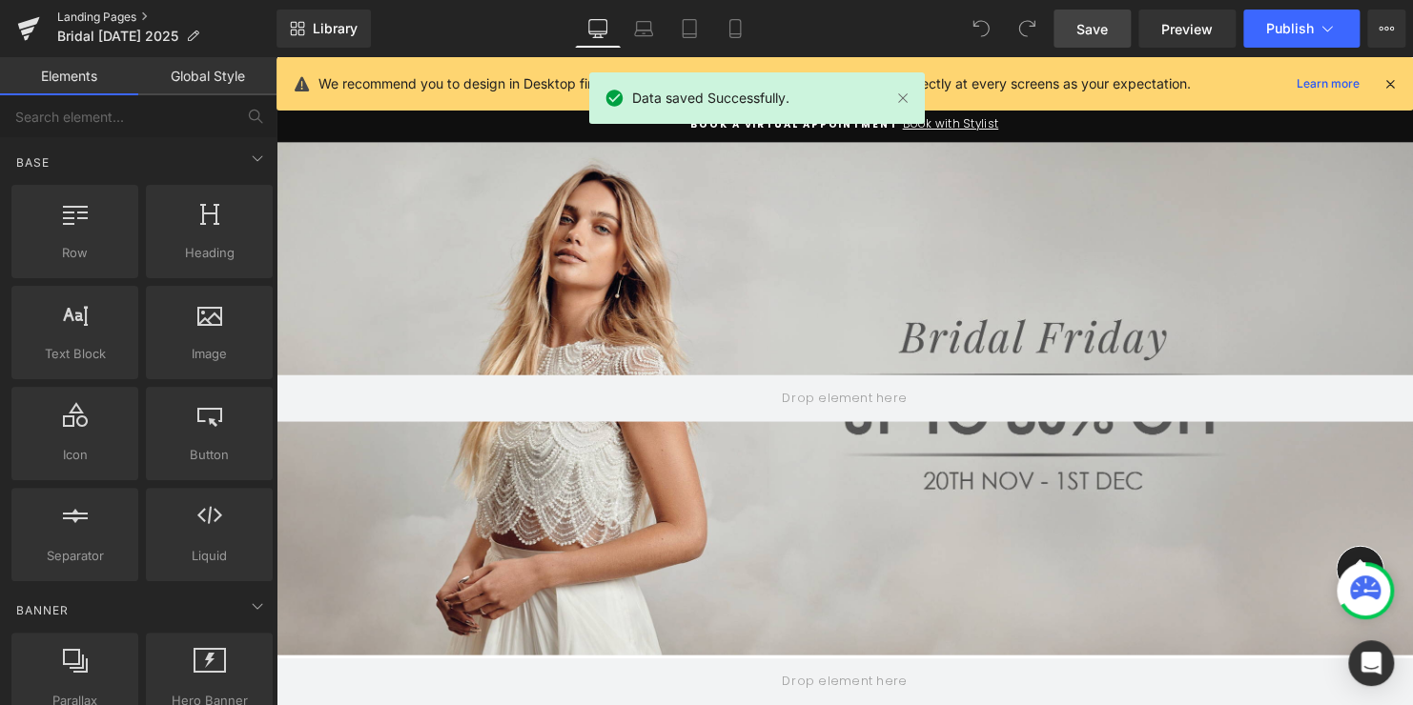
click at [90, 17] on link "Landing Pages" at bounding box center [166, 17] width 219 height 15
